Goal: Transaction & Acquisition: Purchase product/service

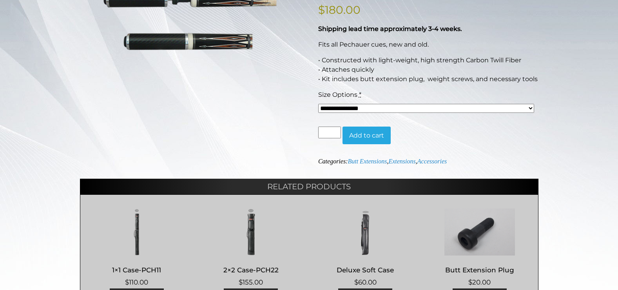
scroll to position [157, 0]
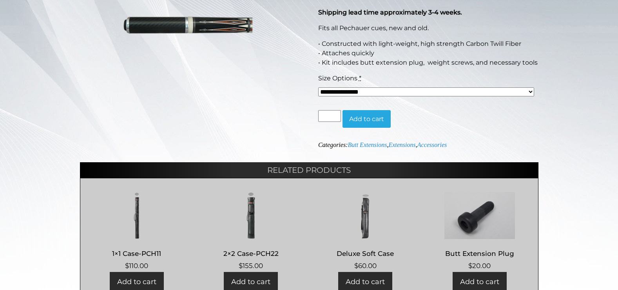
click at [409, 92] on select "**********" at bounding box center [426, 91] width 216 height 9
click at [302, 107] on div "**********" at bounding box center [309, 134] width 458 height 343
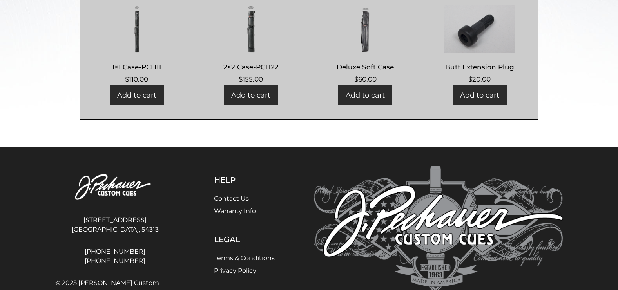
scroll to position [378, 0]
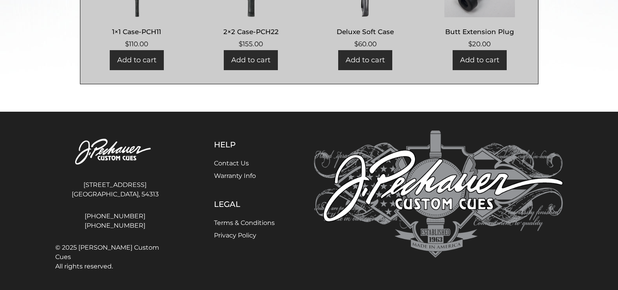
click at [479, 59] on link "Add to cart" at bounding box center [480, 60] width 54 height 20
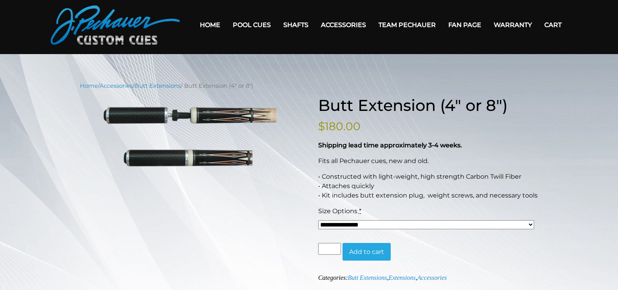
scroll to position [0, 0]
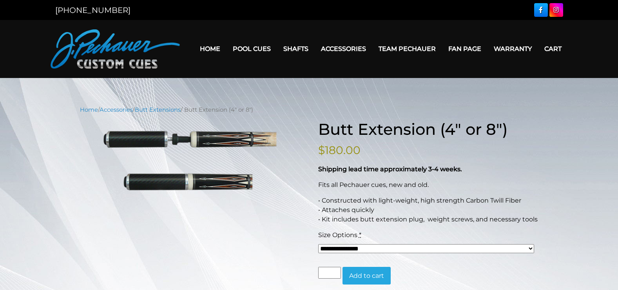
click at [555, 51] on link "Cart" at bounding box center [553, 49] width 30 height 20
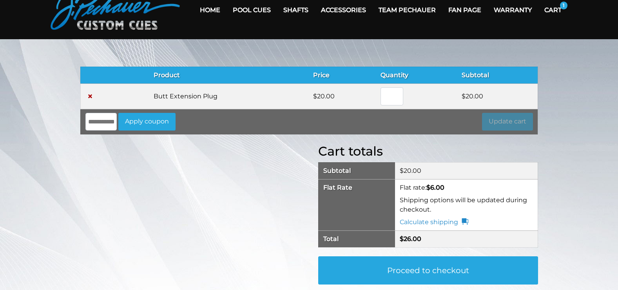
scroll to position [39, 0]
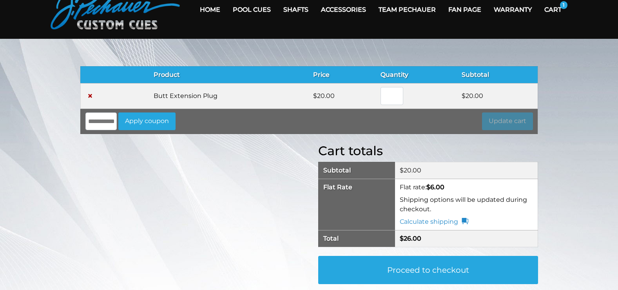
click at [389, 92] on input "*" at bounding box center [391, 96] width 23 height 18
type input "*"
click at [498, 119] on button "Update cart" at bounding box center [507, 121] width 51 height 18
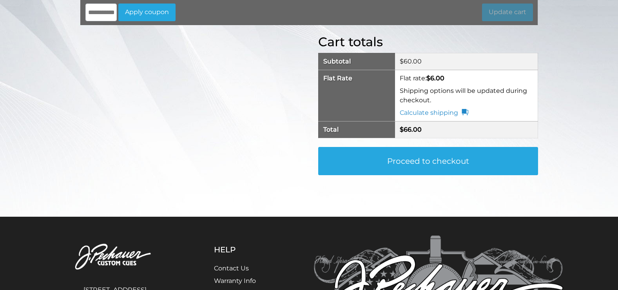
scroll to position [0, 0]
